Goal: Transaction & Acquisition: Purchase product/service

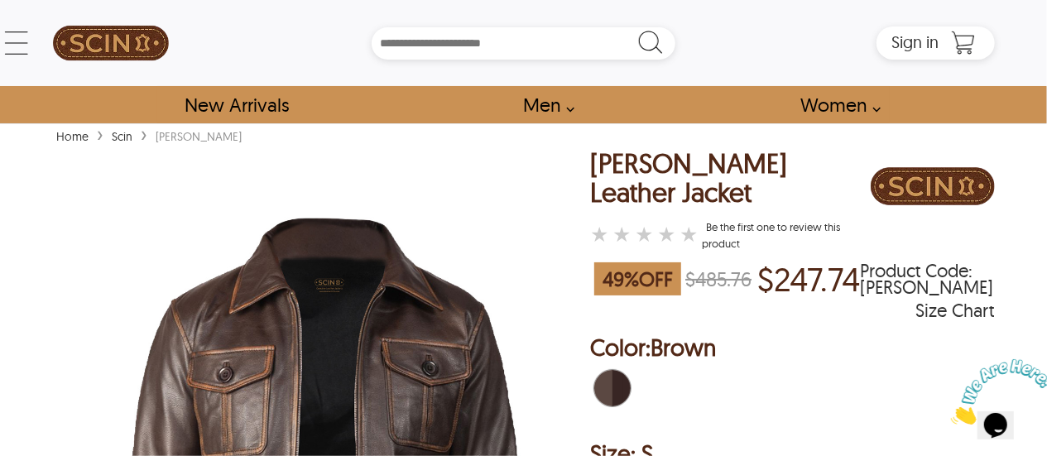
scroll to position [399, 0]
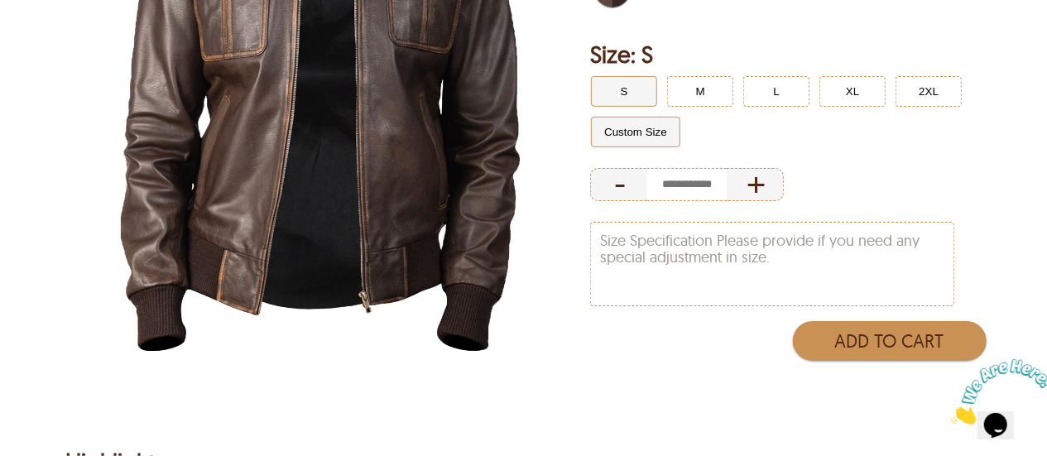
click at [651, 129] on button "Custom Size" at bounding box center [635, 132] width 89 height 31
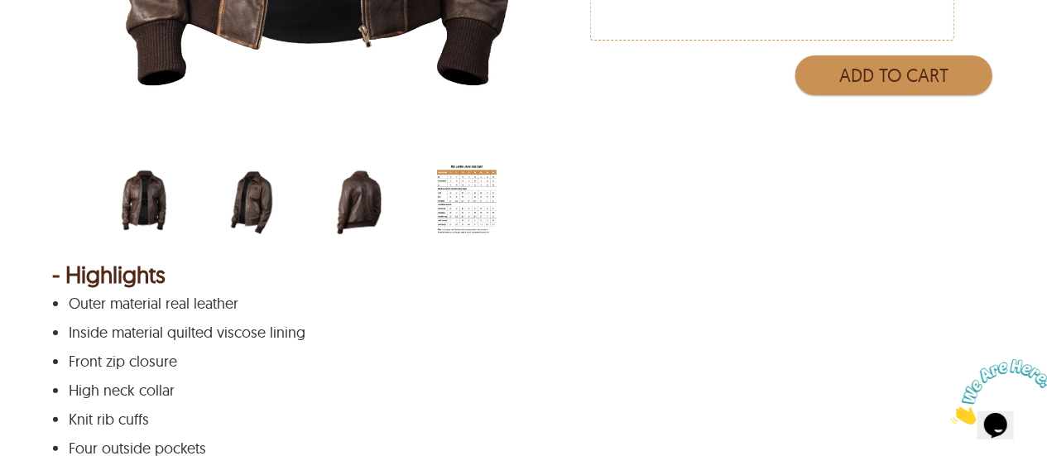
scroll to position [669, 0]
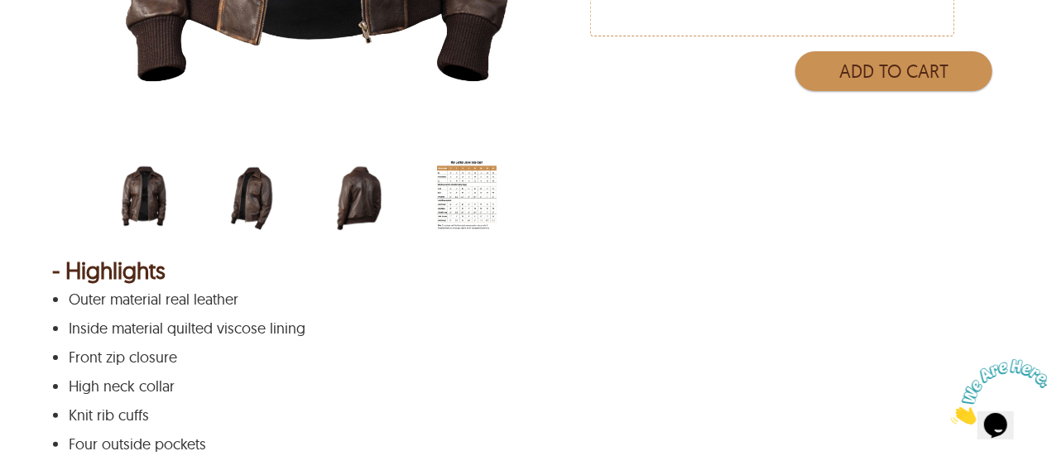
click at [366, 196] on img "four-pockets-brown-bomber-jacket-back.jpg" at bounding box center [359, 196] width 60 height 75
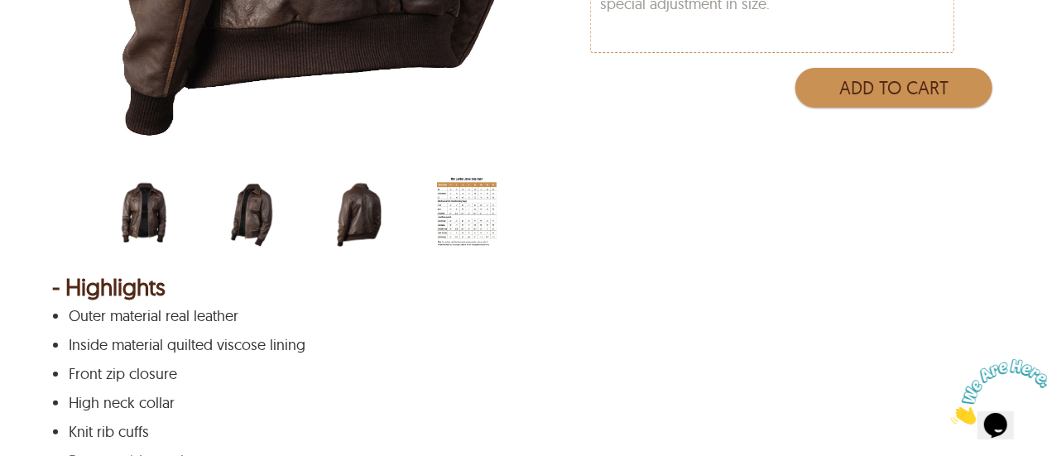
scroll to position [649, 0]
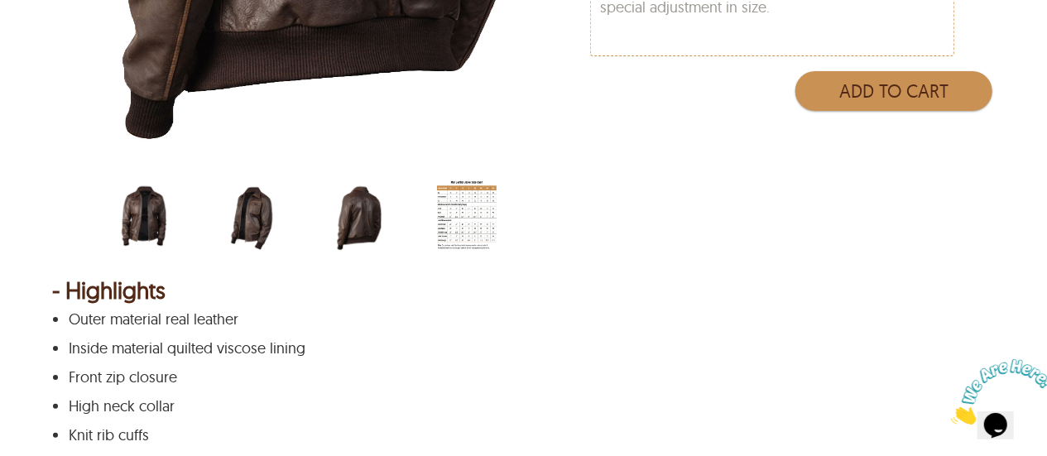
click at [255, 215] on img "four-pockets-brown-bomber-jacket-side.jpg" at bounding box center [252, 216] width 60 height 75
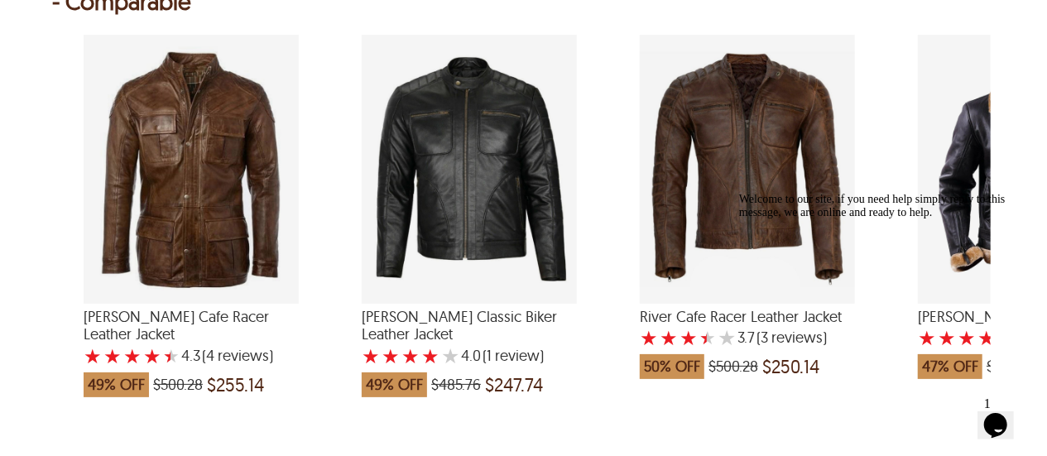
scroll to position [1995, 0]
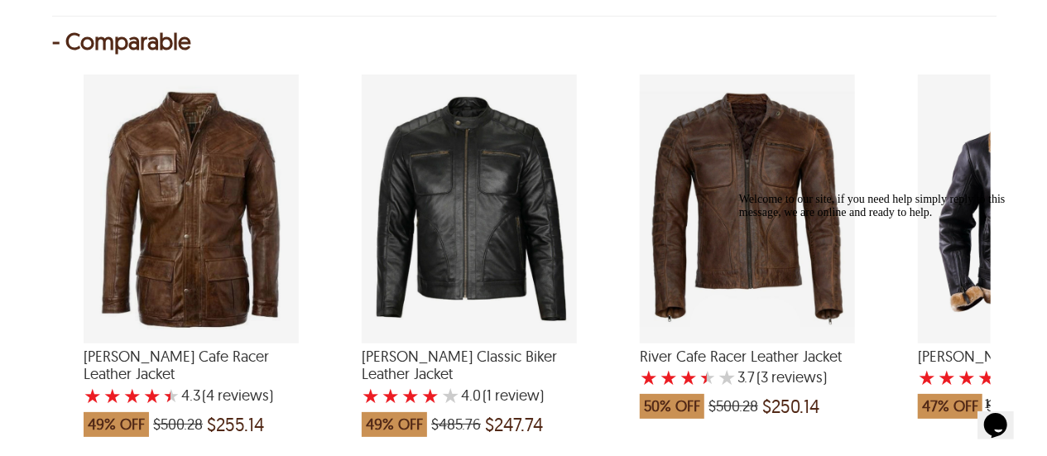
click at [978, 204] on div "Welcome to our site, if you need help simply reply to this message, we are onli…" at bounding box center [887, 205] width 298 height 26
click at [738, 192] on icon "Chat attention grabber" at bounding box center [738, 192] width 0 height 0
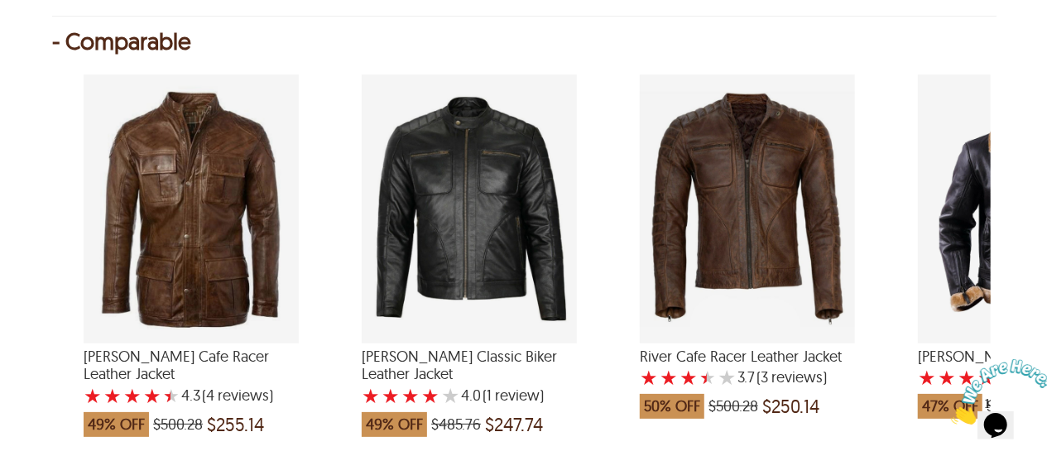
click at [972, 272] on div "Scott Shearling Leather Jacket with a 5 Star Rating 2 Product Review which was …" at bounding box center [1025, 209] width 215 height 269
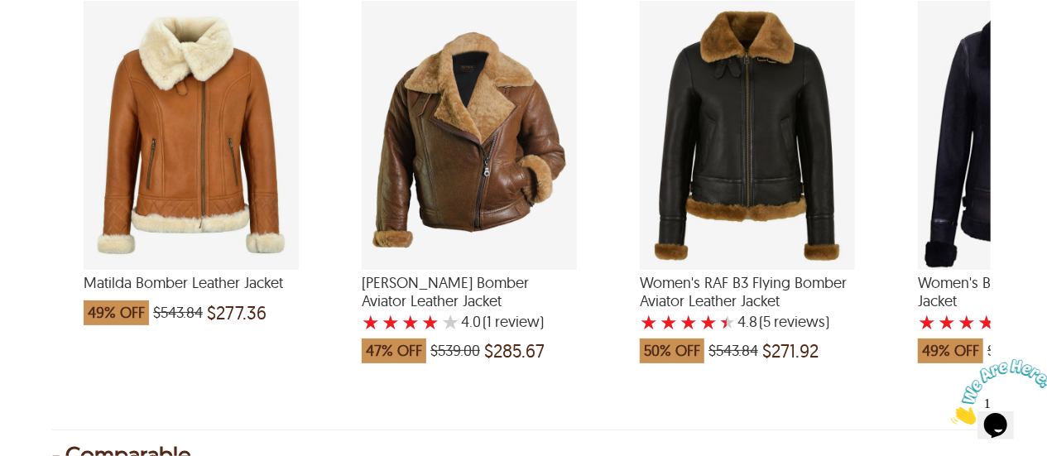
scroll to position [1480, 0]
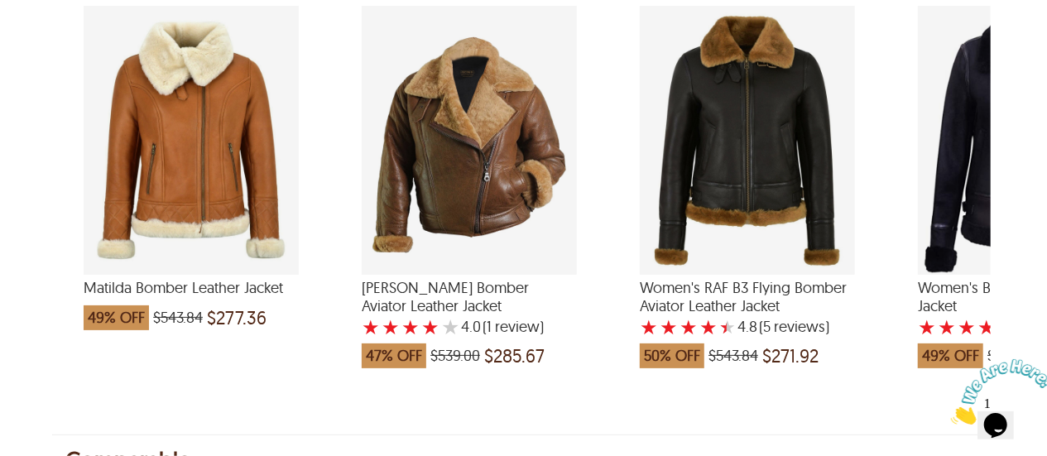
click at [745, 65] on div "Women's RAF B3 Flying Bomber Aviator Leather Jacket with a 4.8 Star Rating 5 Pr…" at bounding box center [747, 140] width 215 height 269
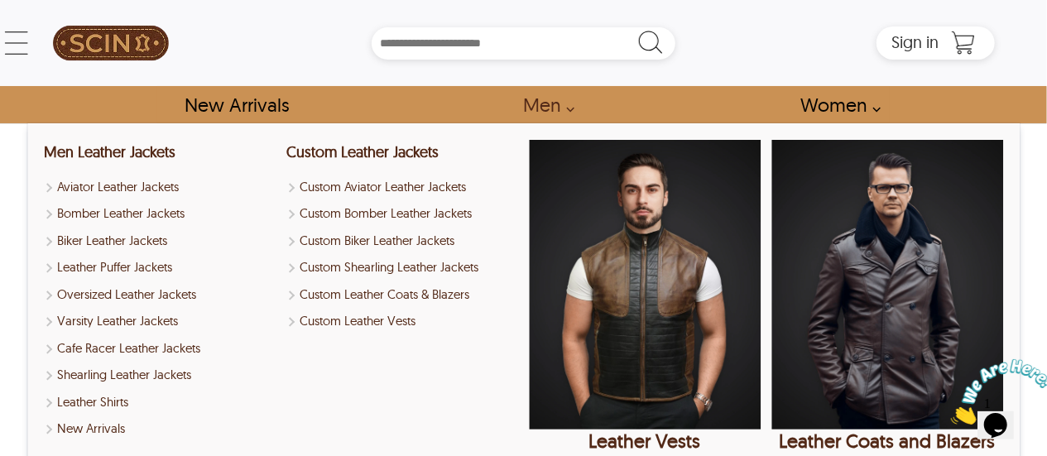
click at [560, 105] on link "Men" at bounding box center [544, 104] width 79 height 37
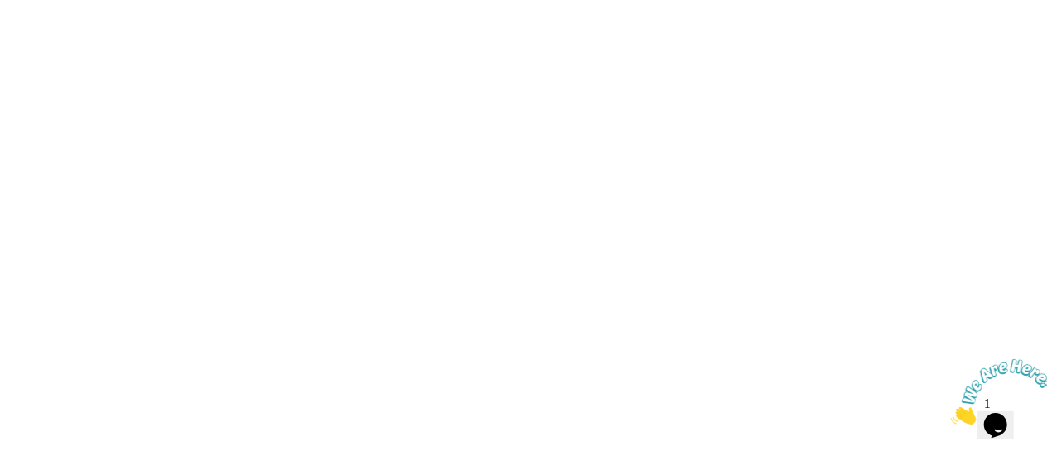
scroll to position [1198, 0]
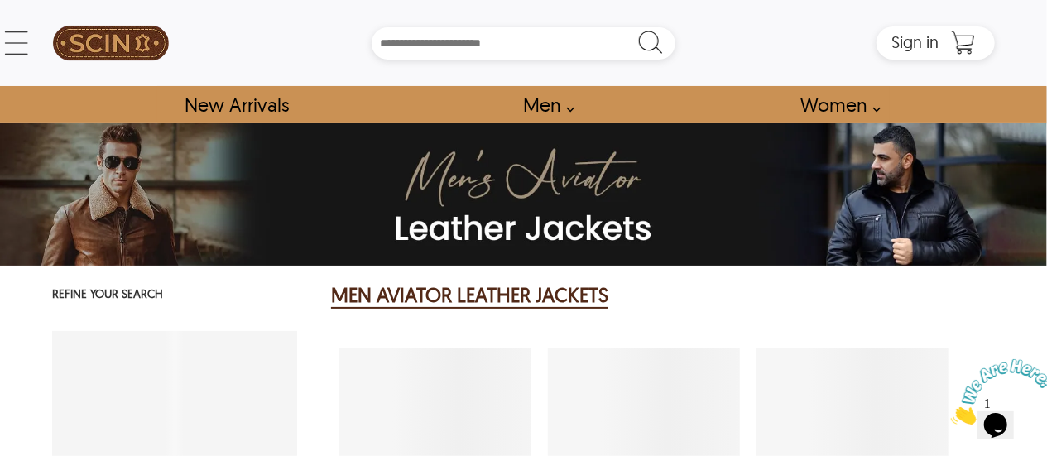
select select "********"
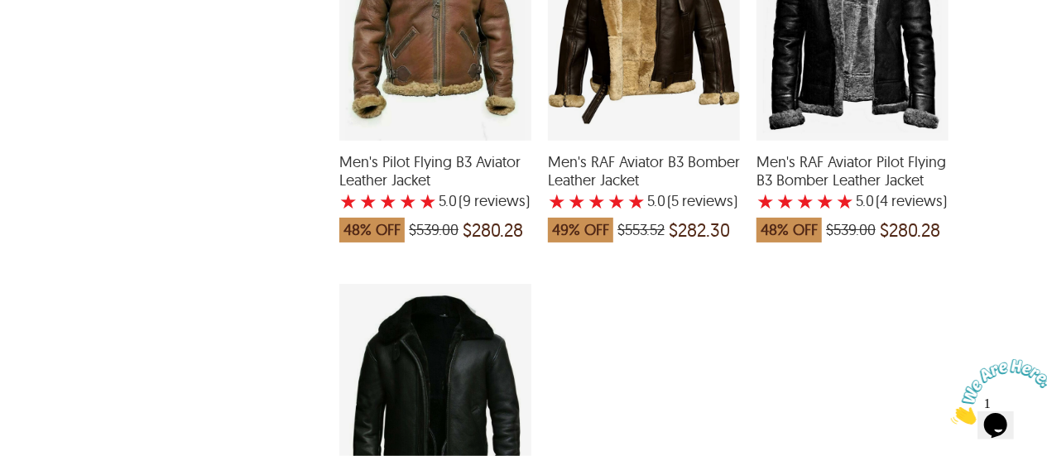
scroll to position [1997, 0]
